Goal: Task Accomplishment & Management: Complete application form

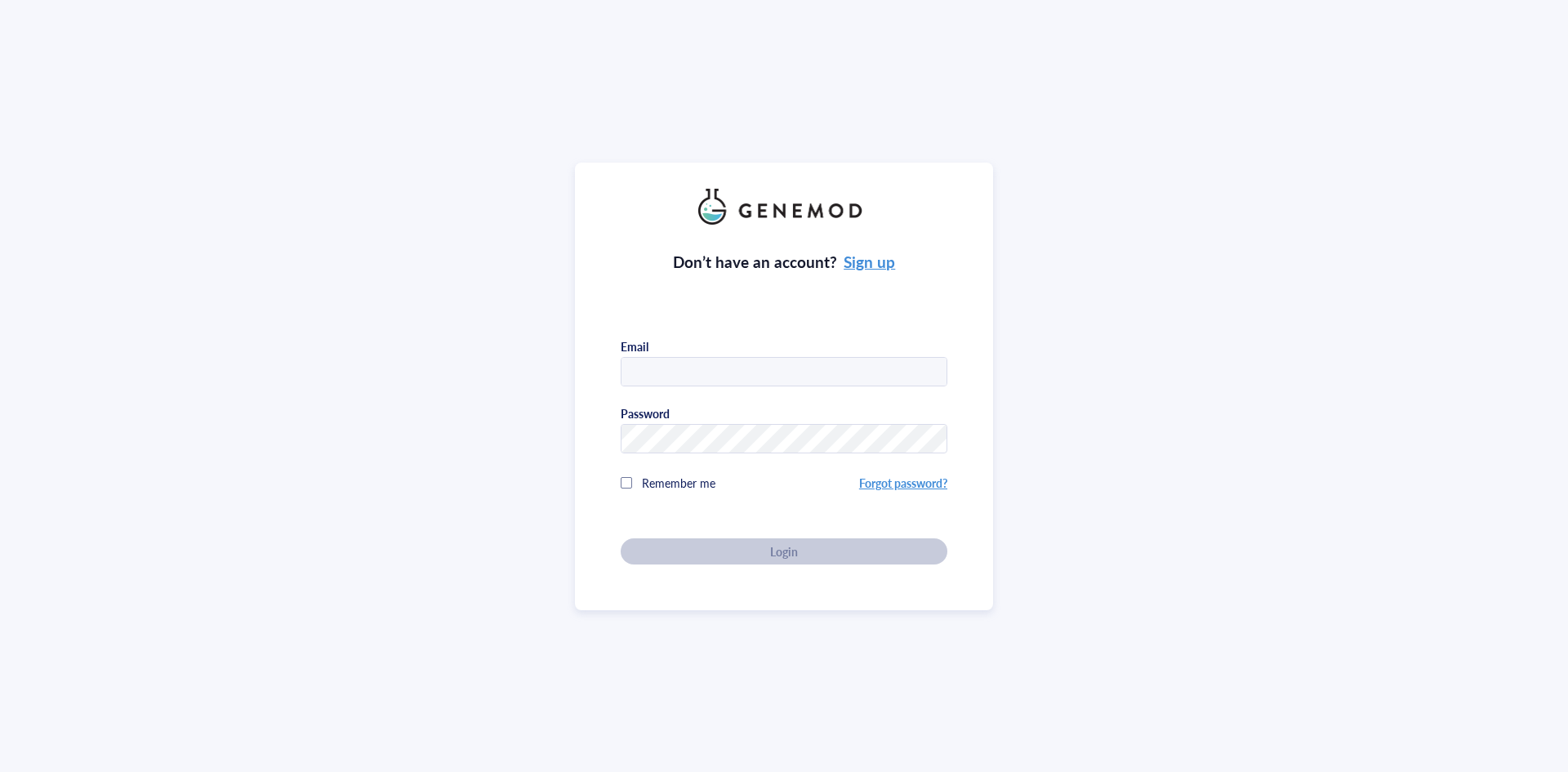
type input "[PERSON_NAME][EMAIL_ADDRESS][PERSON_NAME][DOMAIN_NAME]"
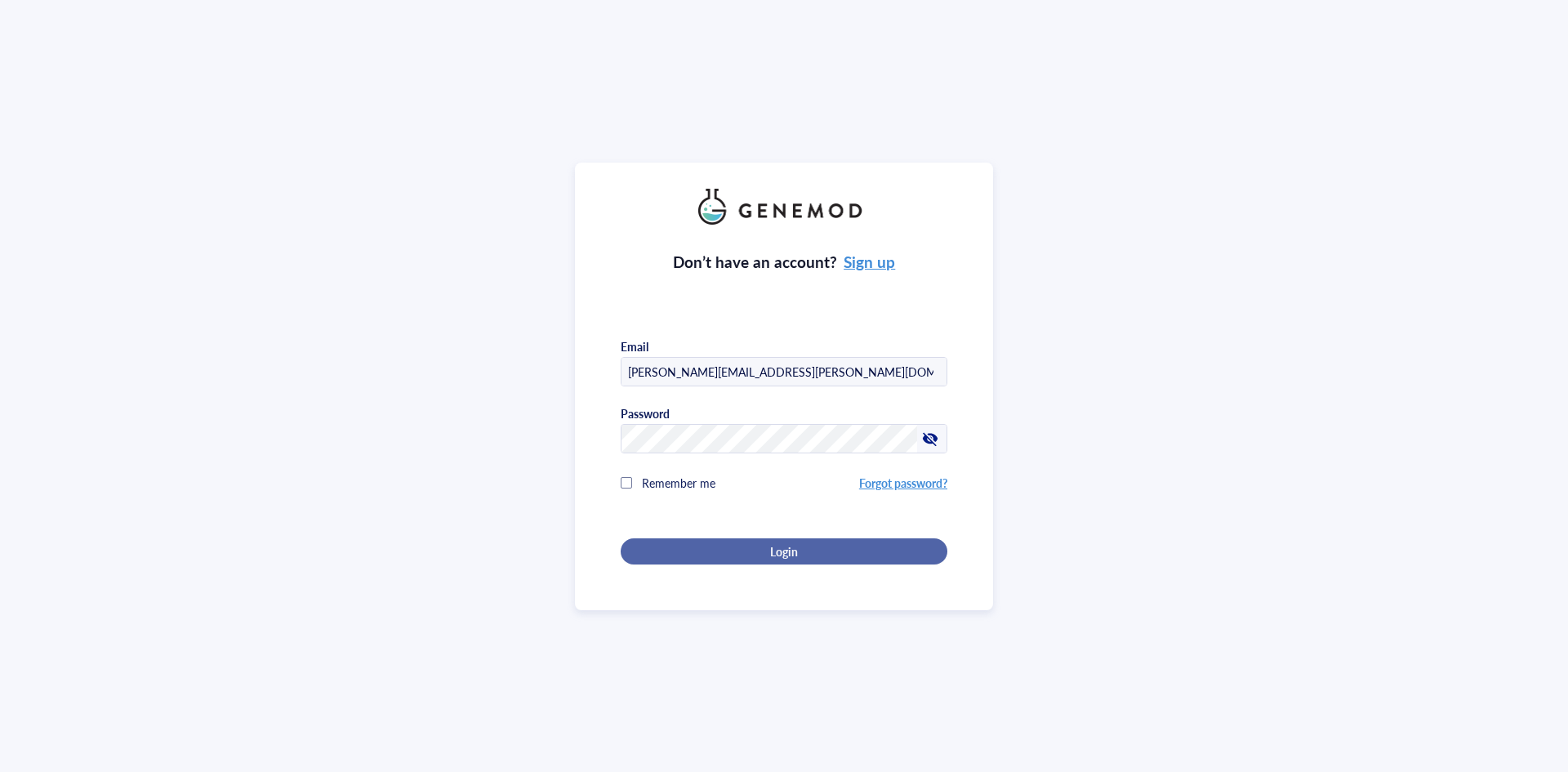
click at [669, 554] on div "Login" at bounding box center [783, 551] width 274 height 15
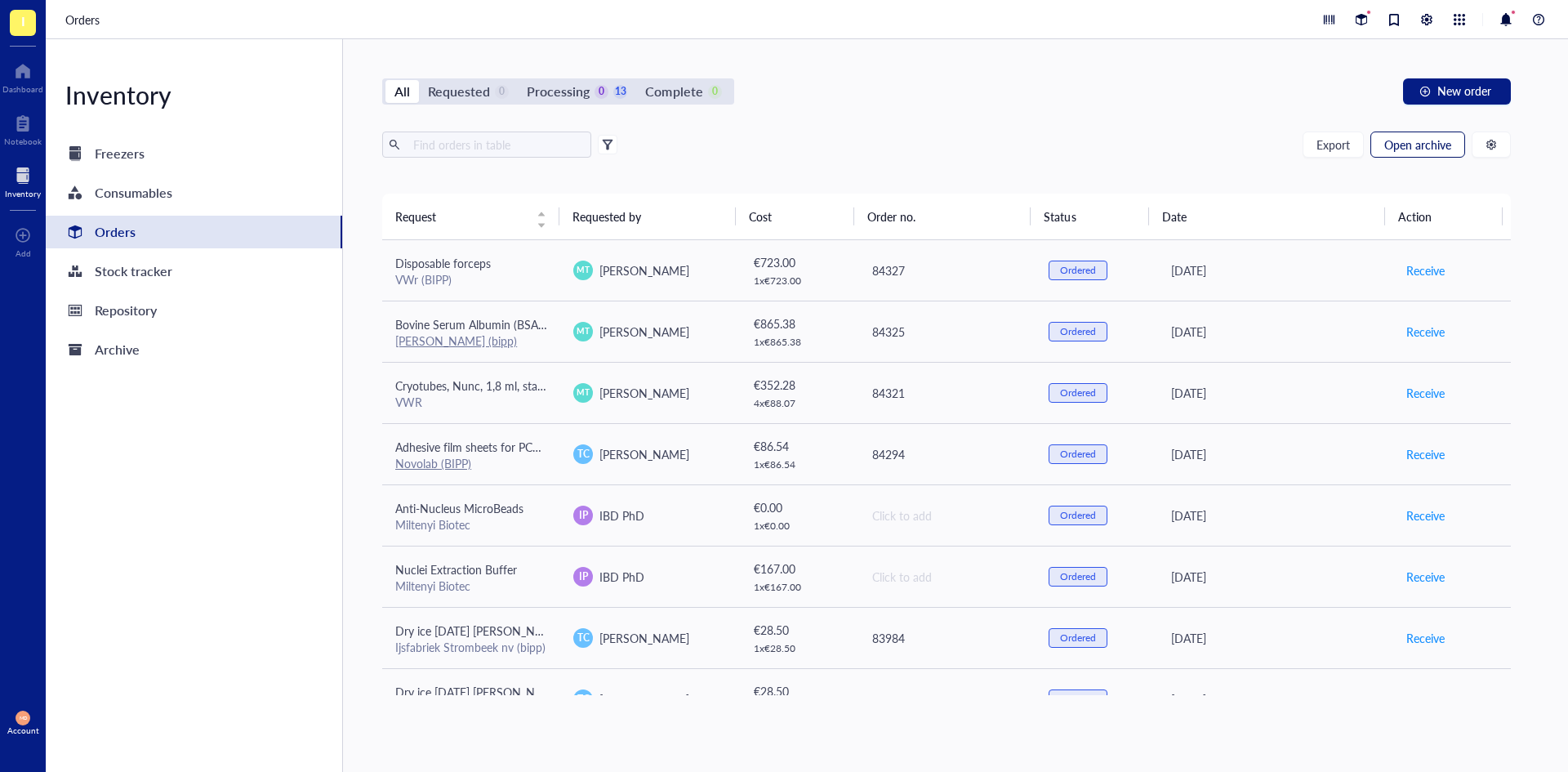
click at [1452, 142] on button "Open archive" at bounding box center [1418, 144] width 95 height 26
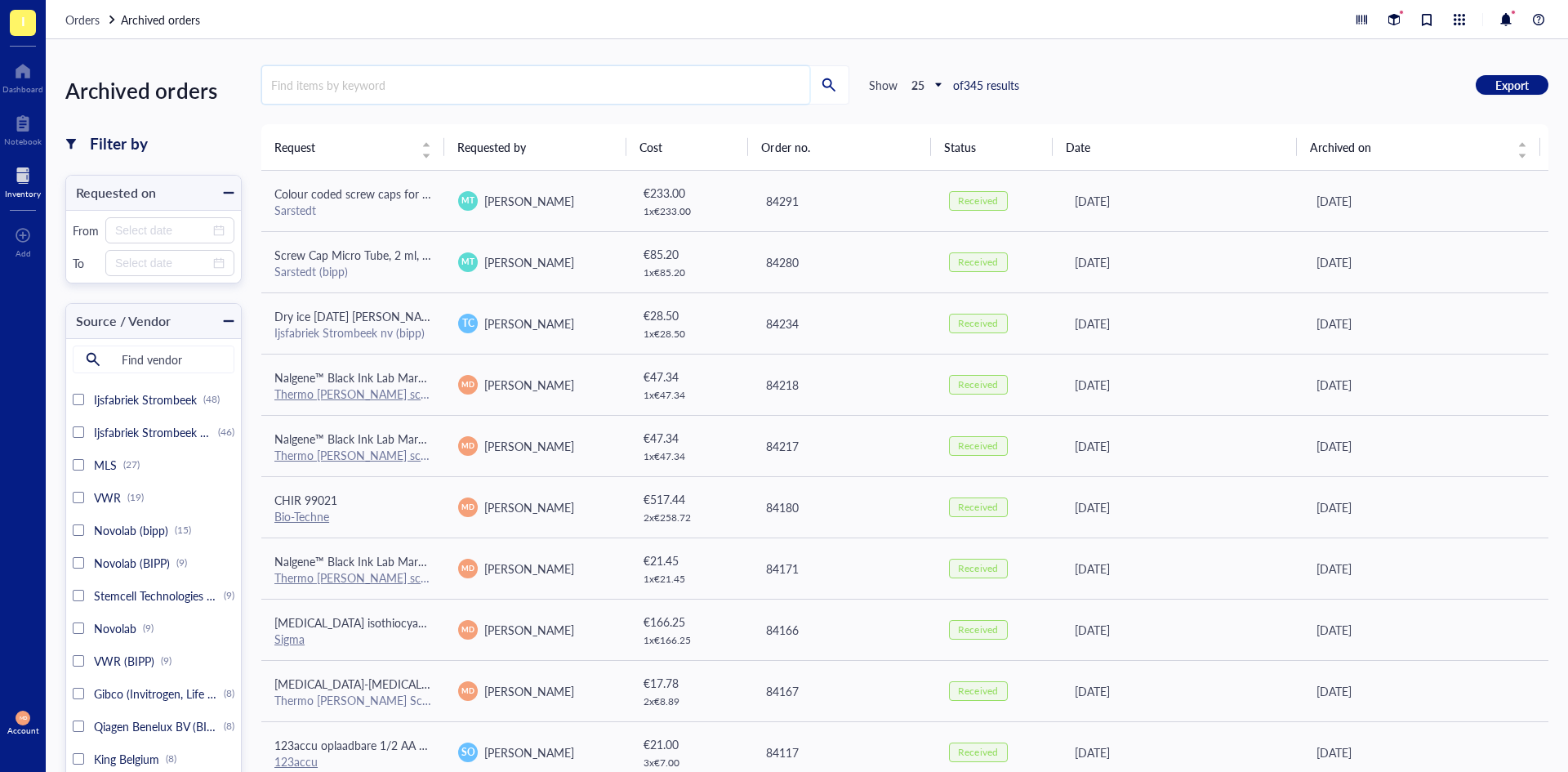
click at [354, 75] on input "search" at bounding box center [536, 85] width 548 height 38
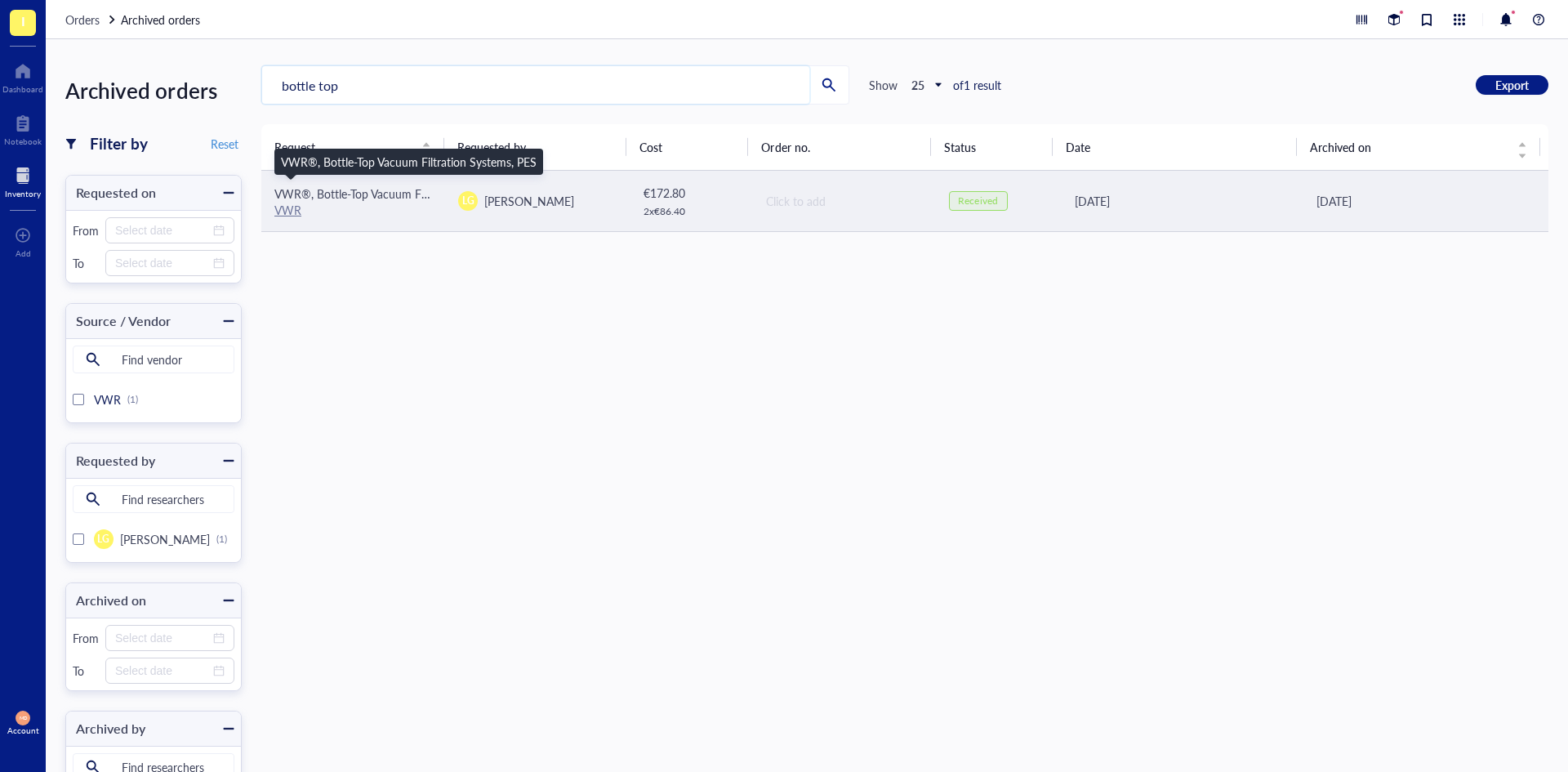
type input "bottle top"
click at [335, 193] on span "VWR®, Bottle-Top Vacuum Filtration Systems, PES" at bounding box center [401, 193] width 255 height 16
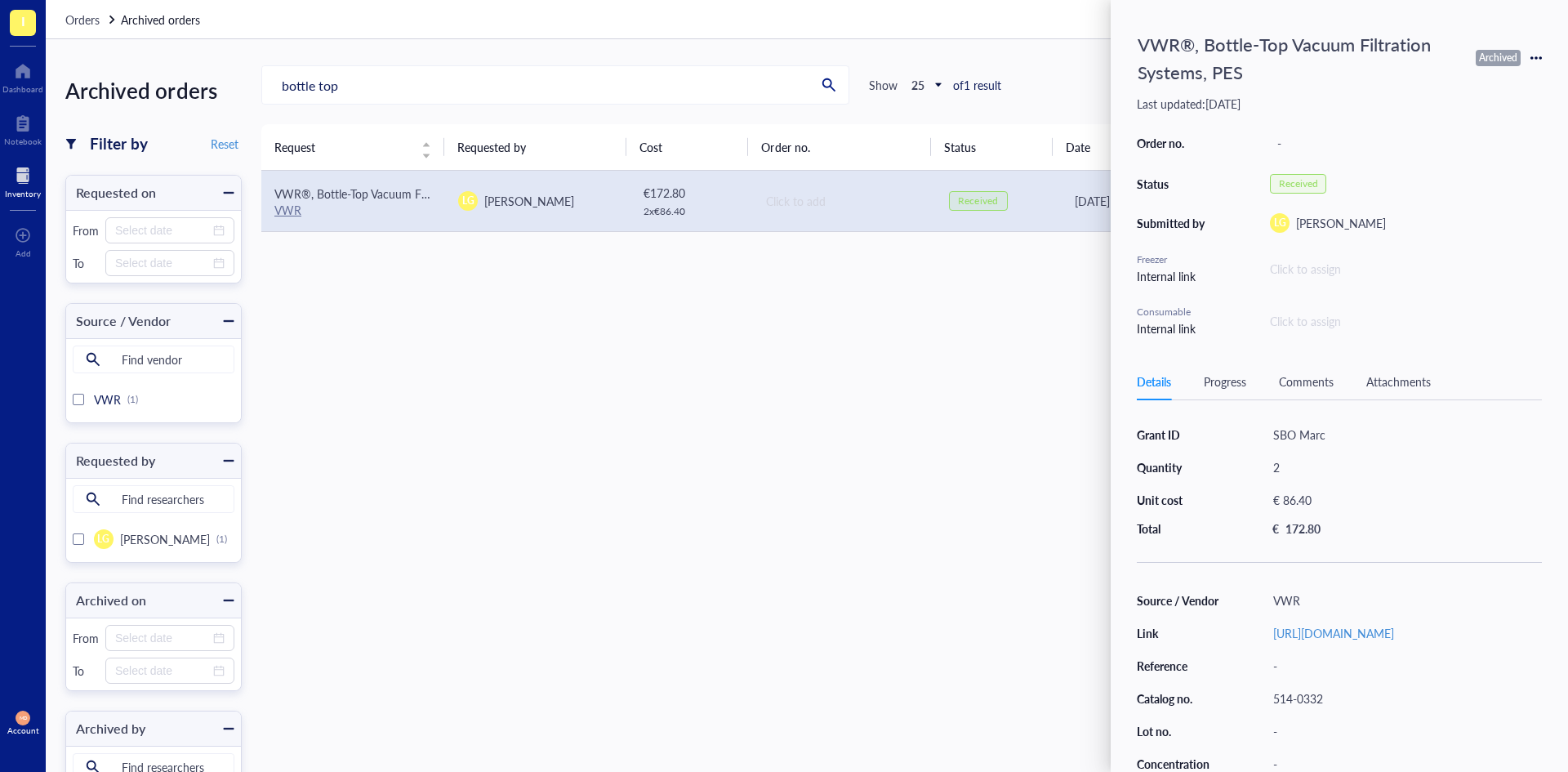
click at [1540, 59] on icon at bounding box center [1536, 58] width 11 height 11
click at [1474, 86] on span "Request again" at bounding box center [1479, 82] width 103 height 18
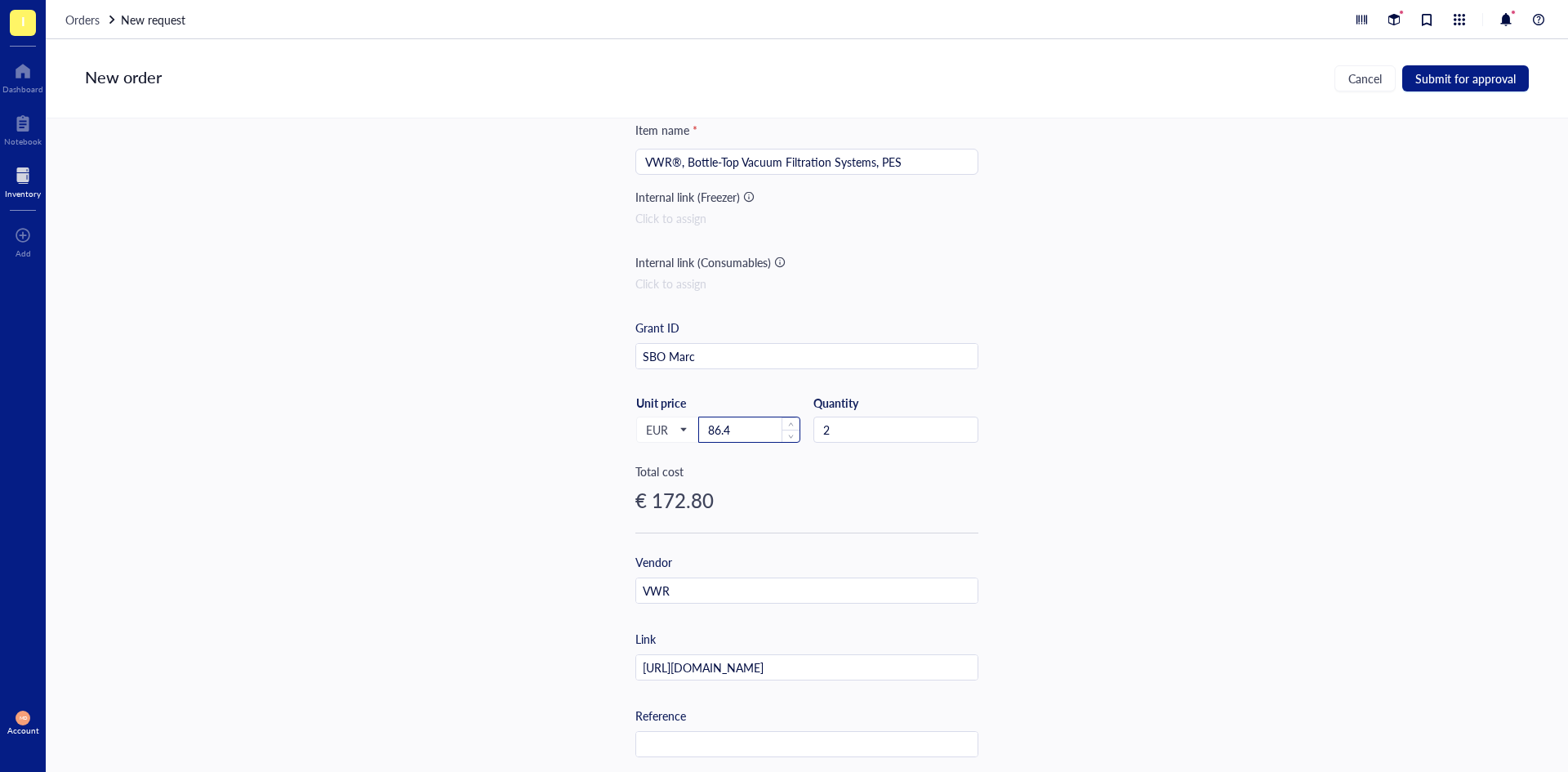
scroll to position [82, 0]
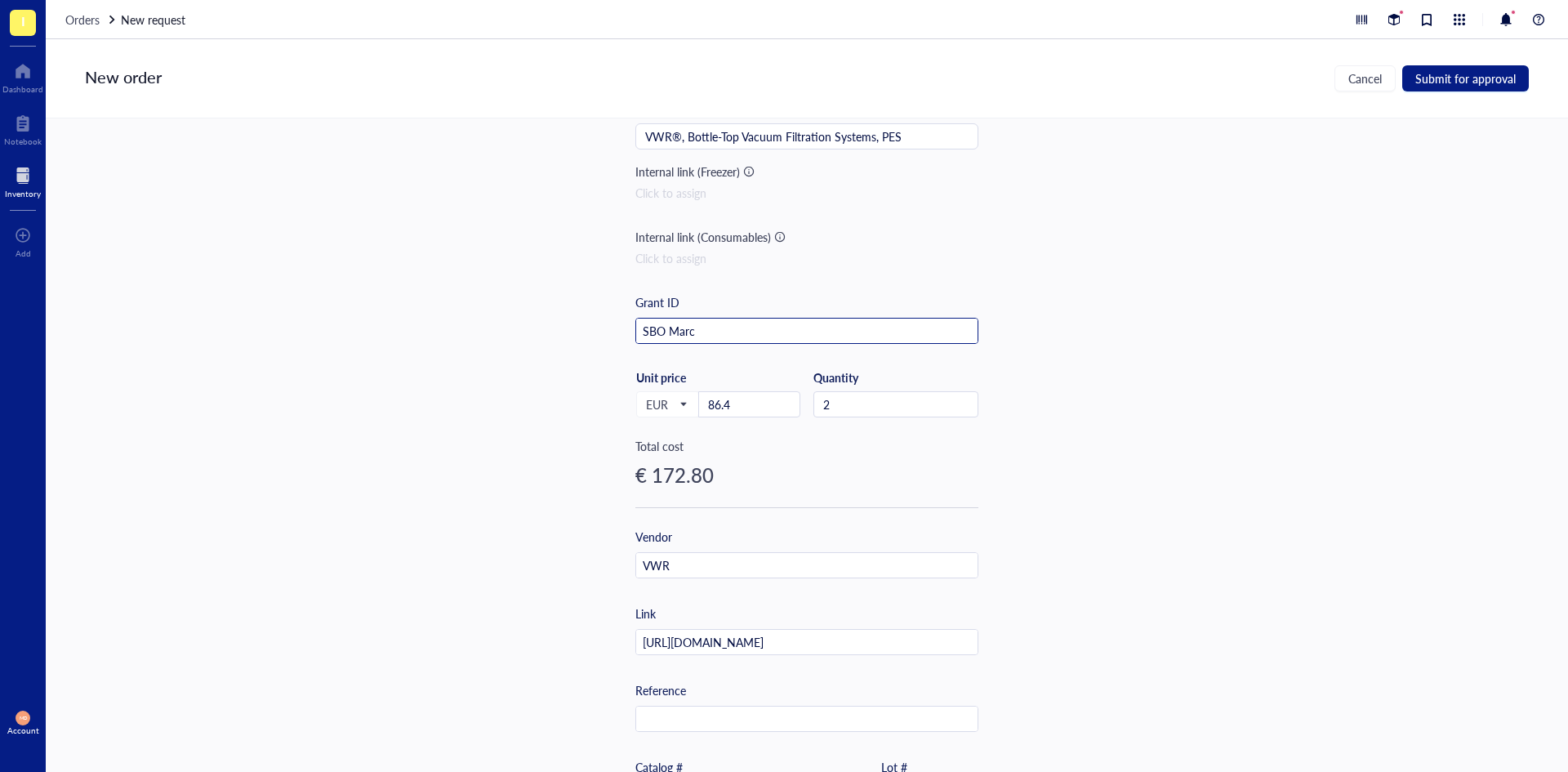
drag, startPoint x: 760, startPoint y: 331, endPoint x: 561, endPoint y: 330, distance: 199.0
click at [561, 330] on div "Item name * VWR®, Bottle-Top Vacuum Filtration Systems, PES Internal link (Free…" at bounding box center [806, 445] width 1522 height 653
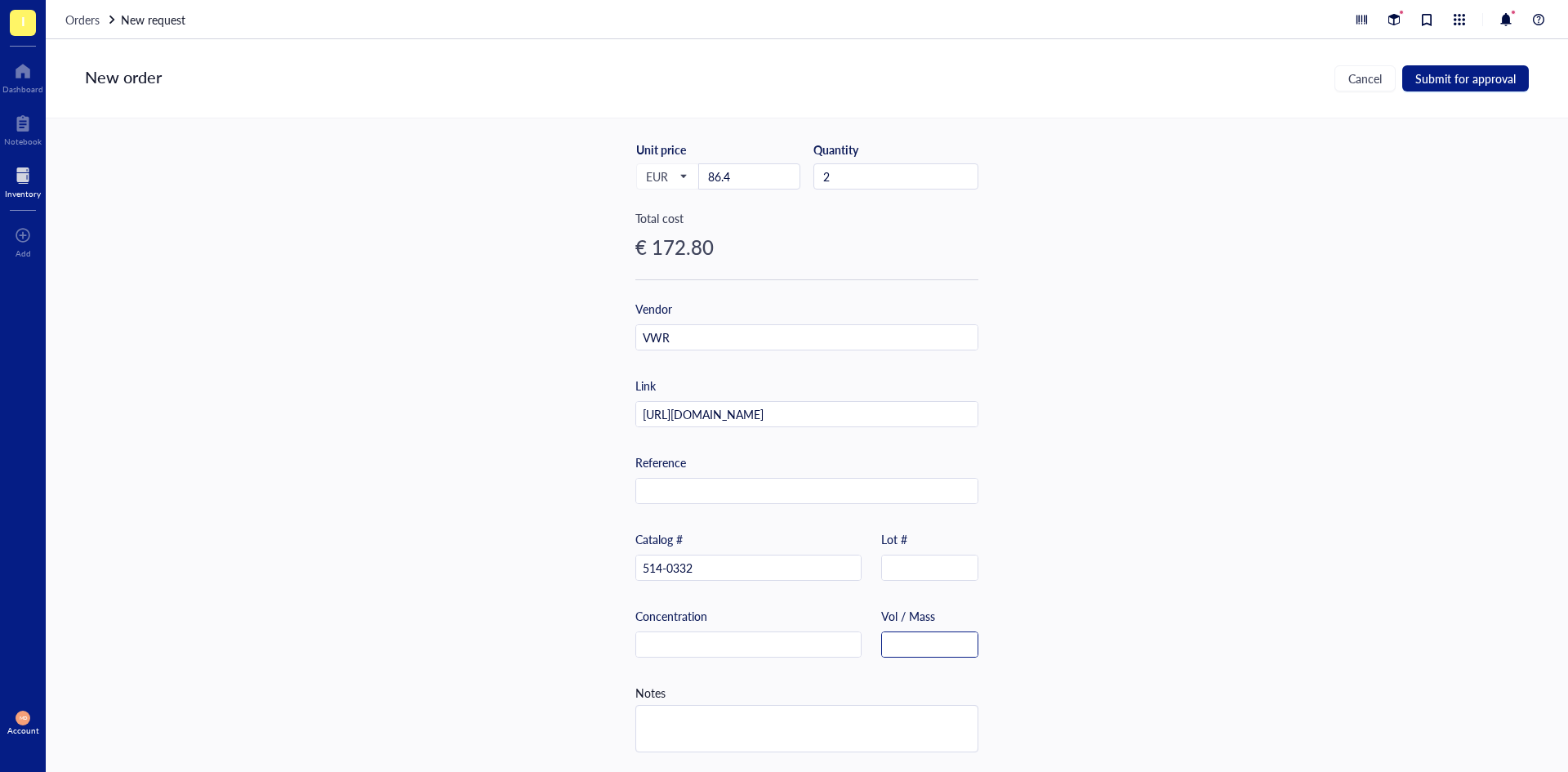
click at [938, 636] on input "text" at bounding box center [929, 645] width 95 height 26
type input "12st"
click at [1503, 69] on button "Submit for approval" at bounding box center [1465, 78] width 126 height 26
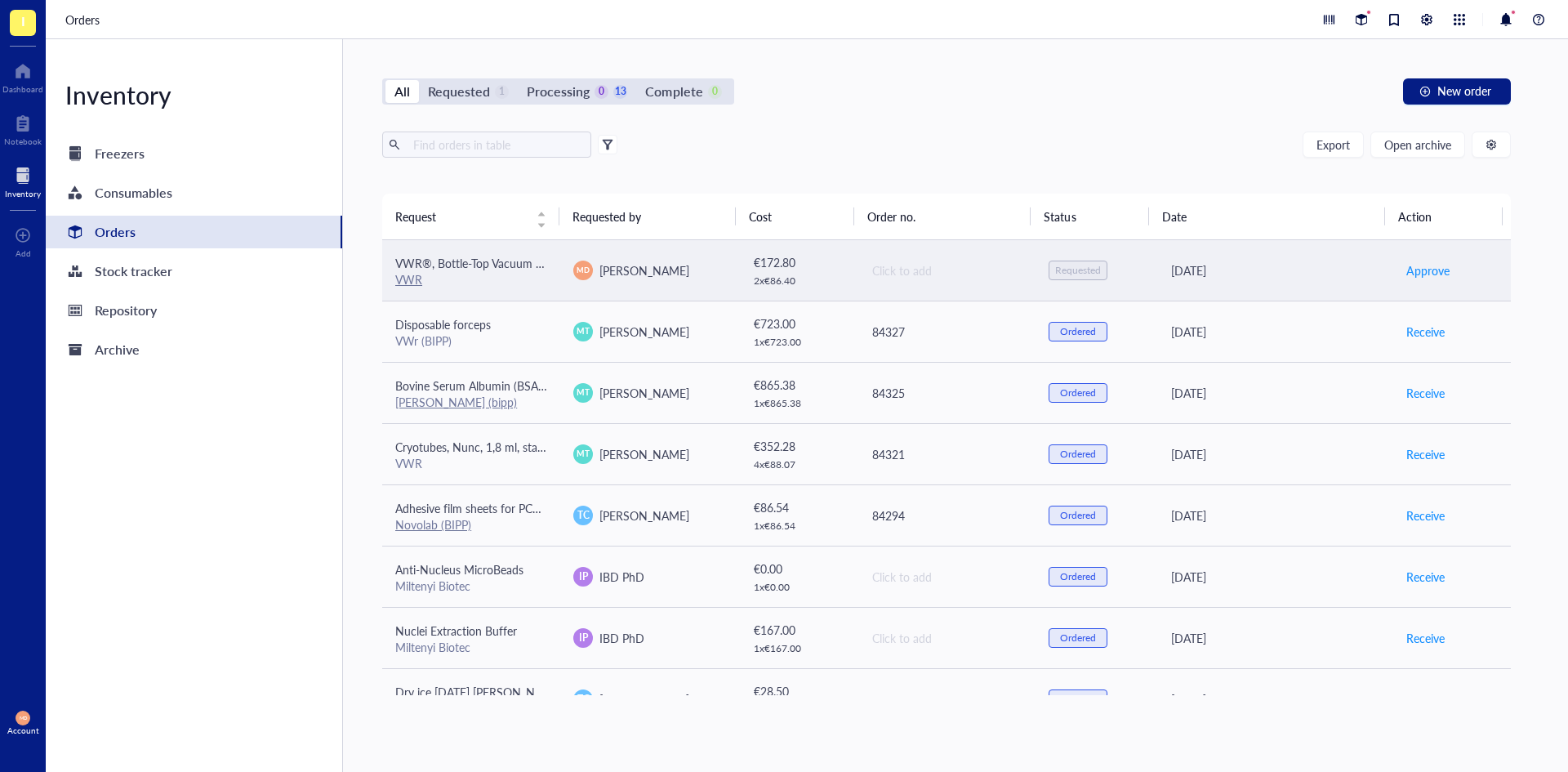
click at [778, 277] on div "2 x € 86.40" at bounding box center [799, 280] width 91 height 13
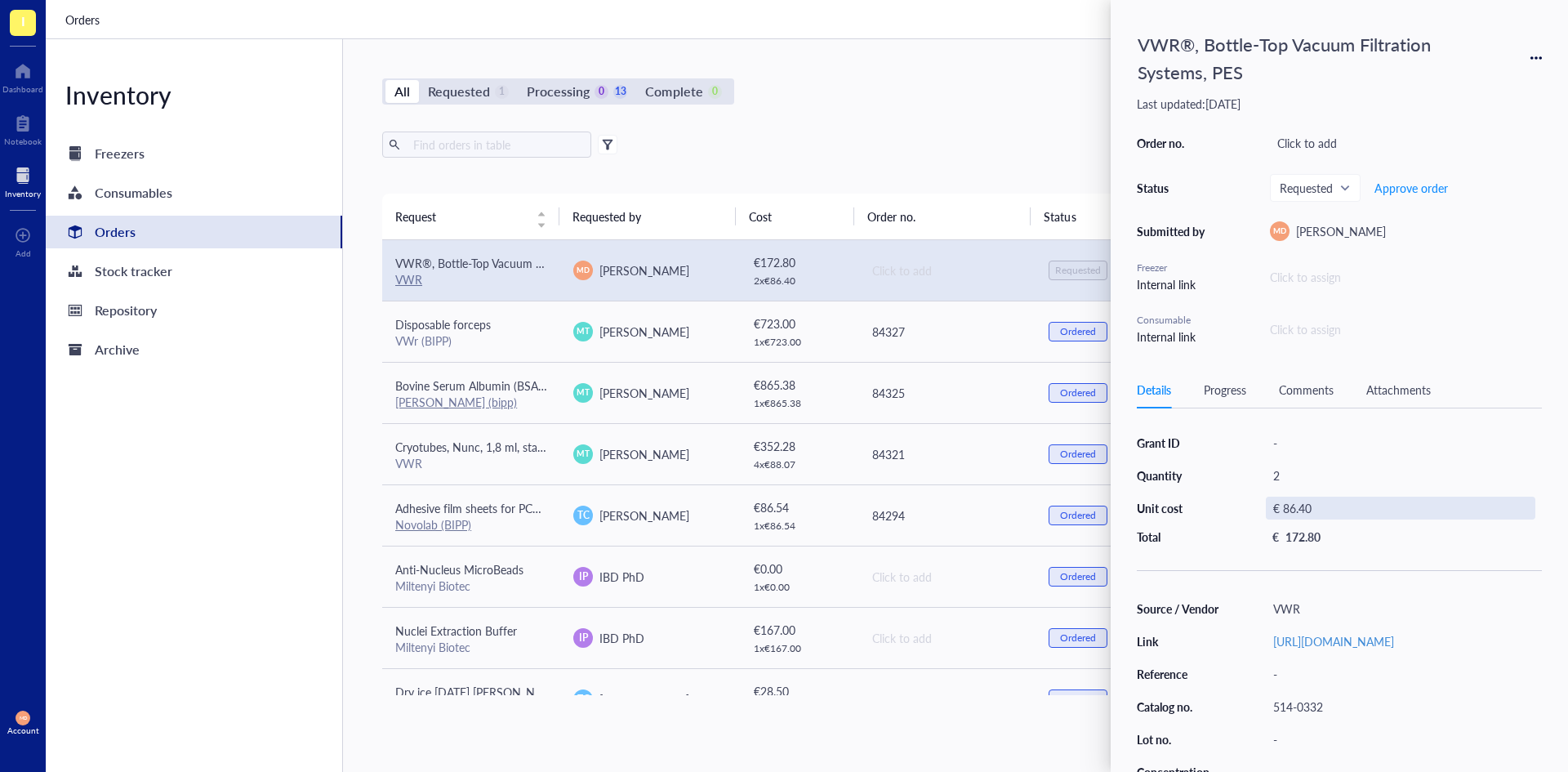
click at [1309, 506] on div "€ 86.40" at bounding box center [1401, 508] width 270 height 23
drag, startPoint x: 1338, startPoint y: 506, endPoint x: 1315, endPoint y: 516, distance: 25.1
click at [1315, 516] on input "86.40" at bounding box center [1418, 511] width 231 height 26
type input "88"
click at [1286, 509] on div "€ 88.00" at bounding box center [1401, 508] width 270 height 23
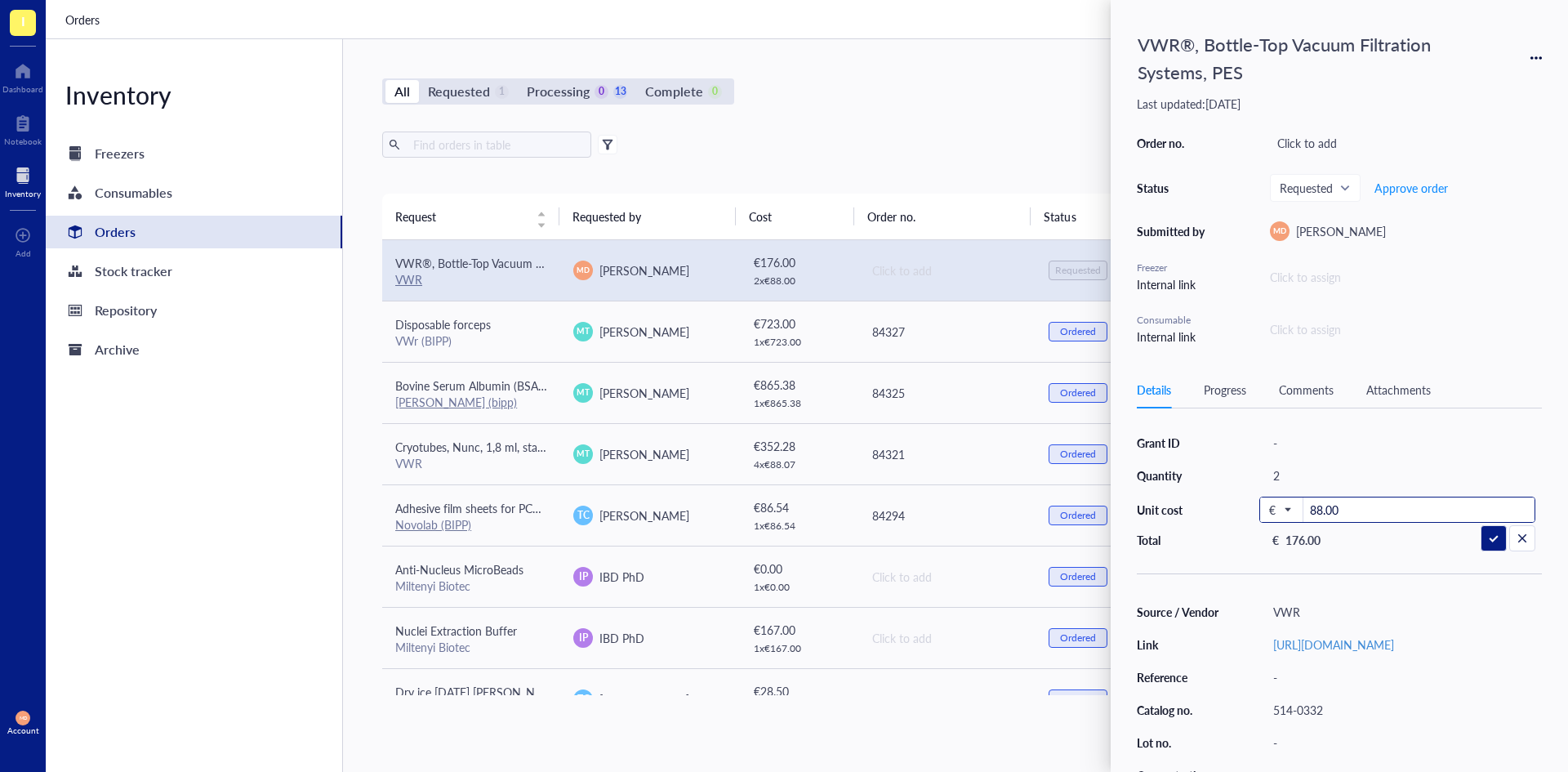
click at [1357, 507] on input "88.00" at bounding box center [1418, 511] width 231 height 26
type input "88.52"
click at [1308, 137] on div "Click to add" at bounding box center [1406, 143] width 272 height 23
type input "84338"
click at [1410, 189] on span "Approve order" at bounding box center [1412, 187] width 74 height 13
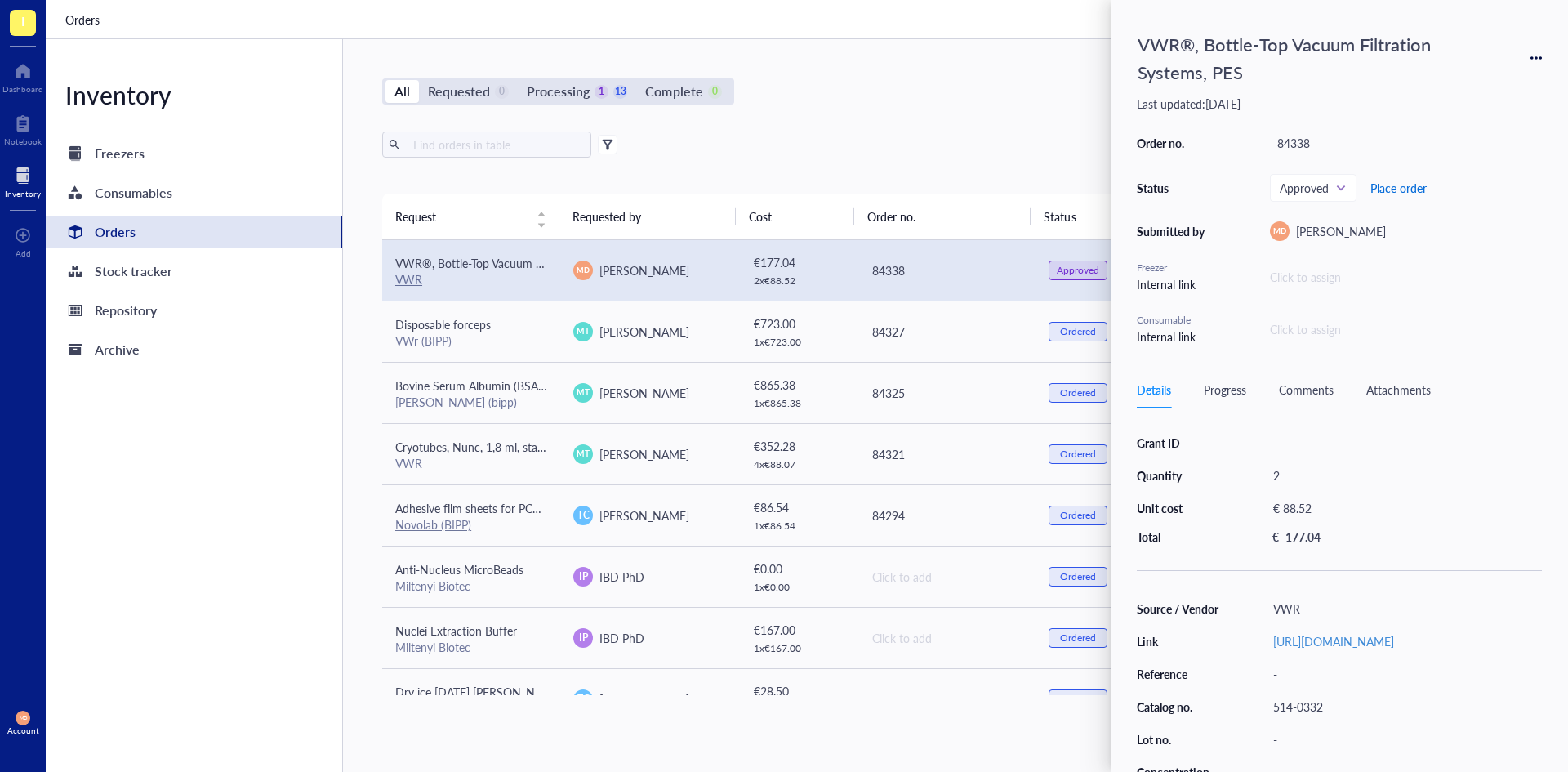
click at [1385, 187] on span "Place order" at bounding box center [1399, 187] width 57 height 13
click at [956, 171] on div "Export Open archive Requester Requested on Source / Vendor Last updated" at bounding box center [946, 162] width 1129 height 62
